Goal: Information Seeking & Learning: Find specific fact

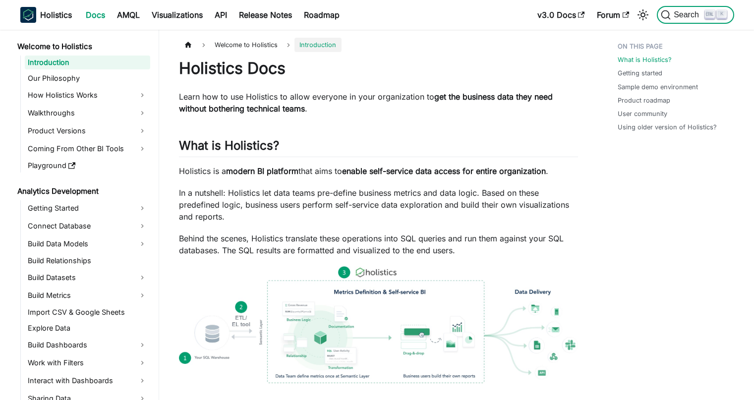
click at [685, 19] on span "Search" at bounding box center [688, 14] width 34 height 9
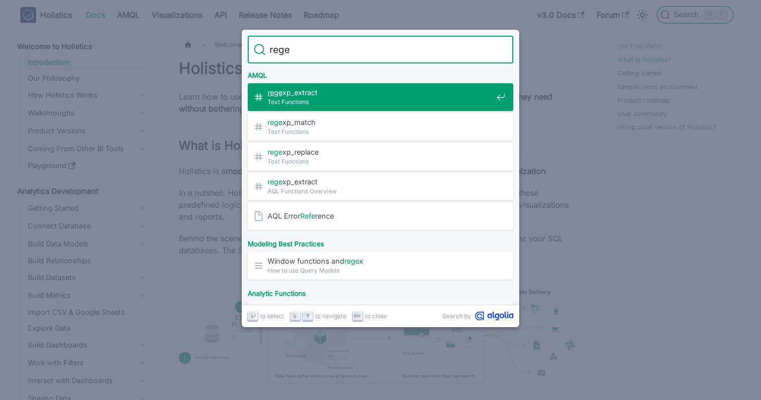
type input "regex"
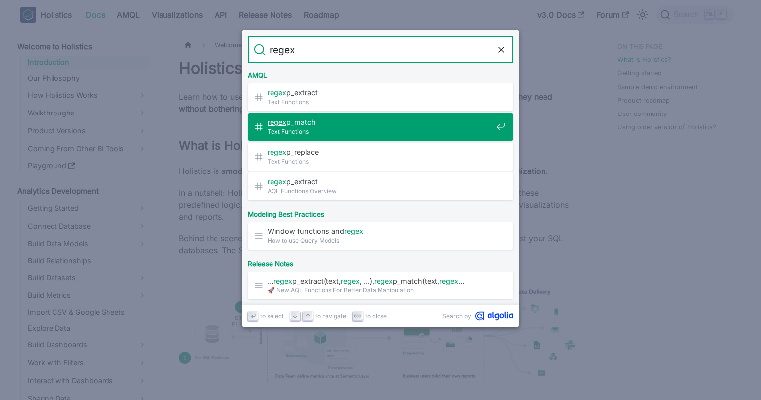
click at [400, 127] on span "Text Functions" at bounding box center [380, 131] width 225 height 9
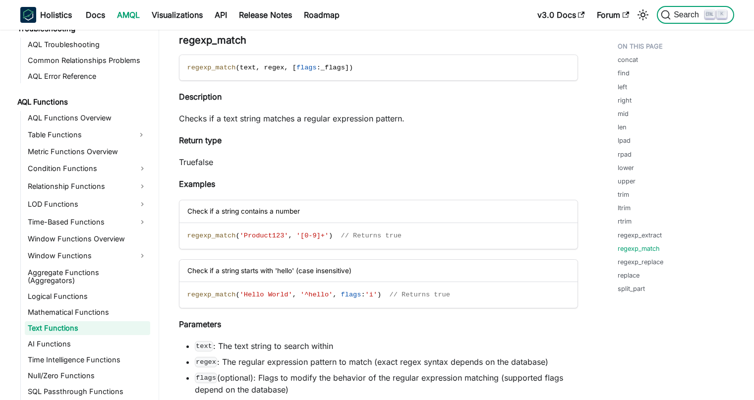
scroll to position [653, 0]
click at [688, 15] on span "Search" at bounding box center [688, 14] width 34 height 9
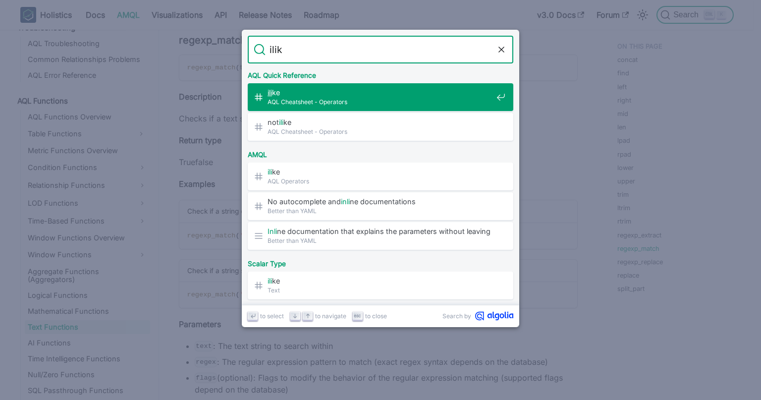
type input "ilike"
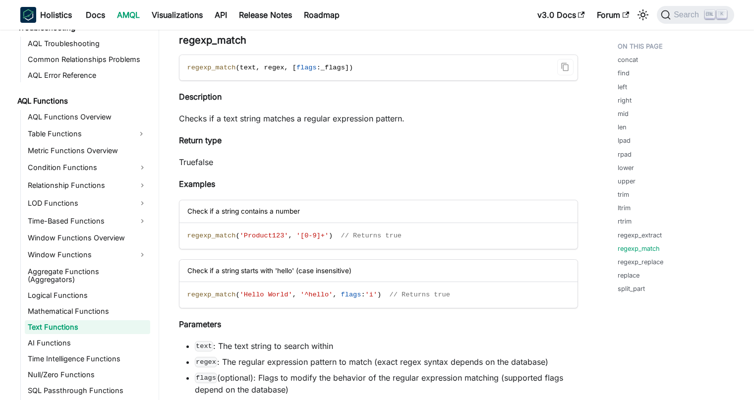
drag, startPoint x: 555, startPoint y: 156, endPoint x: 418, endPoint y: 67, distance: 162.9
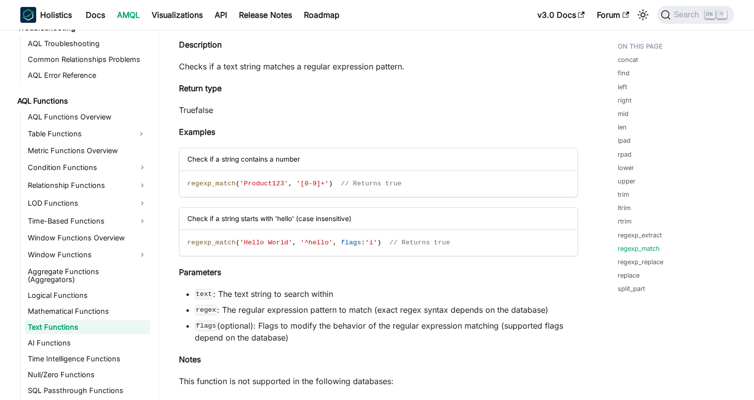
scroll to position [5088, 0]
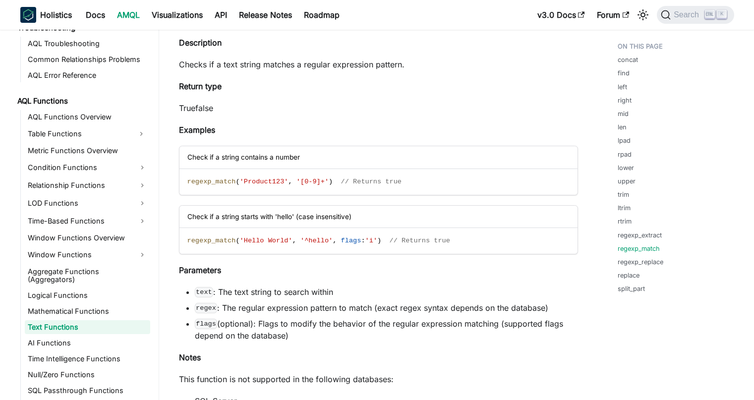
click at [223, 307] on li "regex : The regular expression pattern to match (exact regex syntax depends on …" at bounding box center [386, 308] width 383 height 12
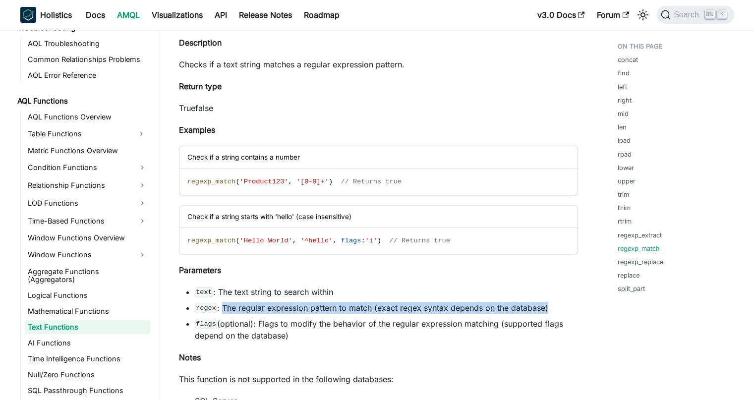
drag, startPoint x: 222, startPoint y: 310, endPoint x: 563, endPoint y: 311, distance: 341.0
click at [563, 311] on li "regex : The regular expression pattern to match (exact regex syntax depends on …" at bounding box center [386, 308] width 383 height 12
copy li "The regular expression pattern to match (exact regex syntax depends on the data…"
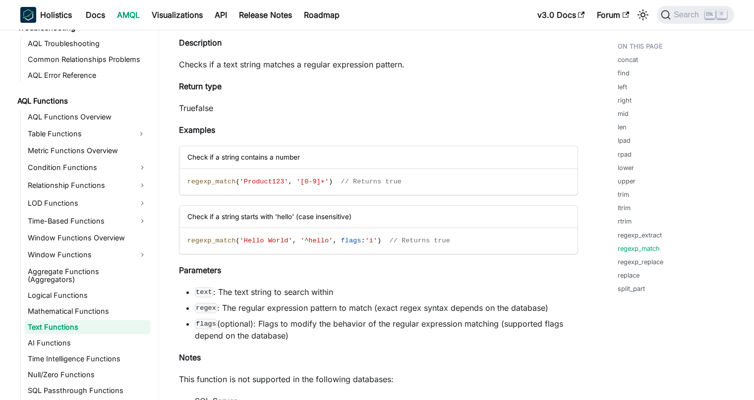
scroll to position [663, 0]
